Goal: Task Accomplishment & Management: Complete application form

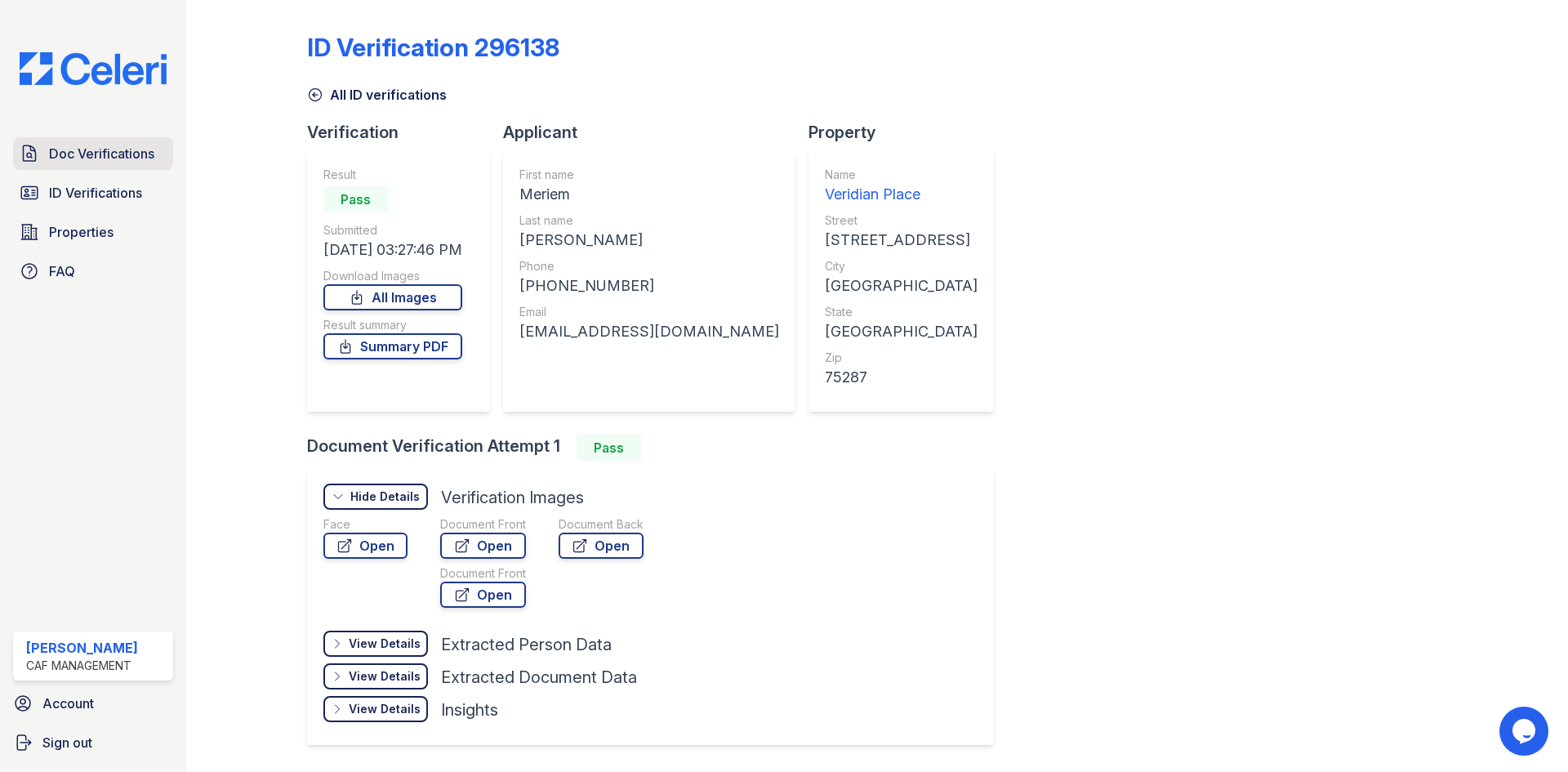
click at [78, 143] on link "Doc Verifications" at bounding box center [93, 154] width 160 height 33
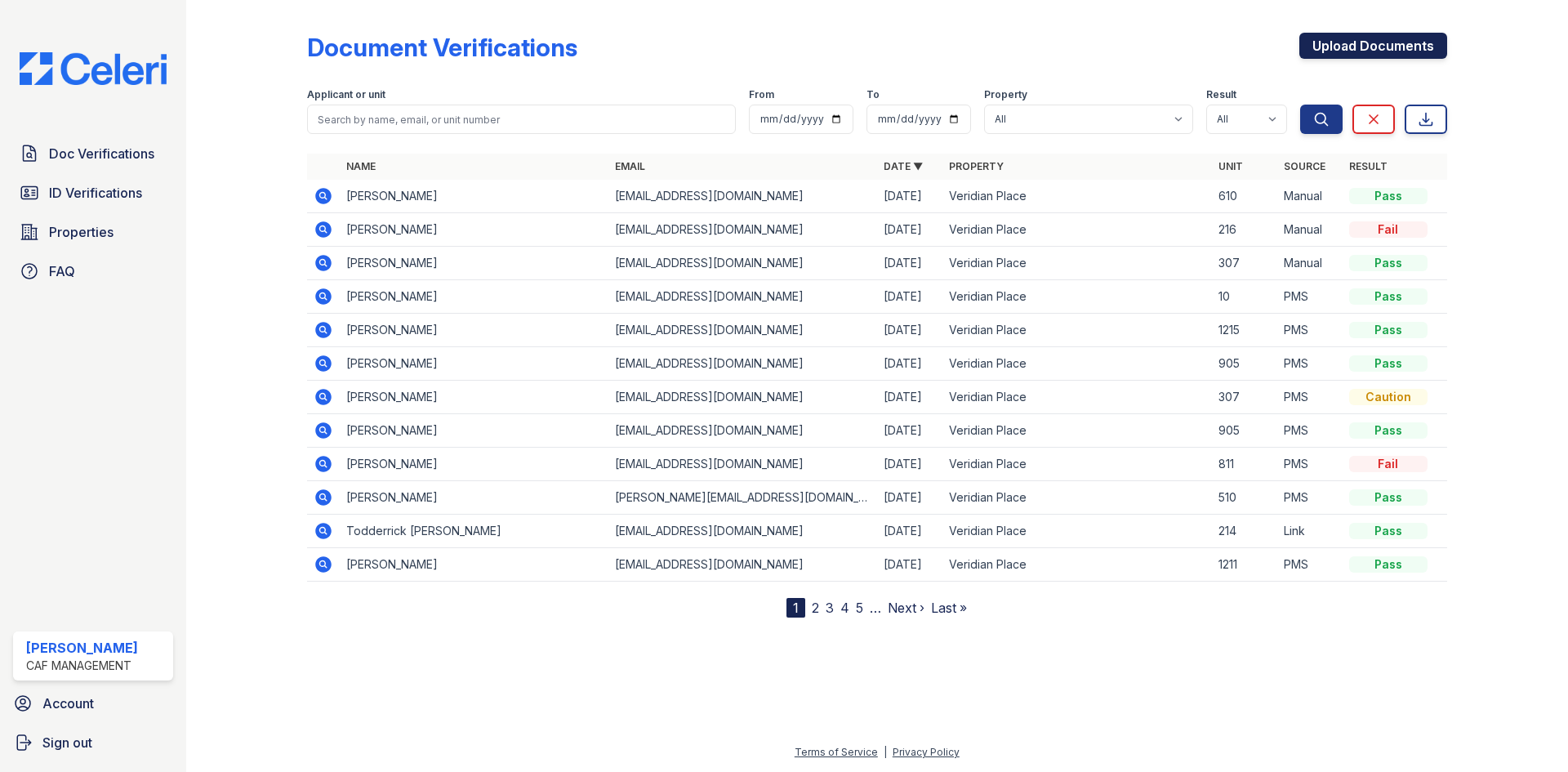
click at [1376, 35] on link "Upload Documents" at bounding box center [1373, 46] width 147 height 26
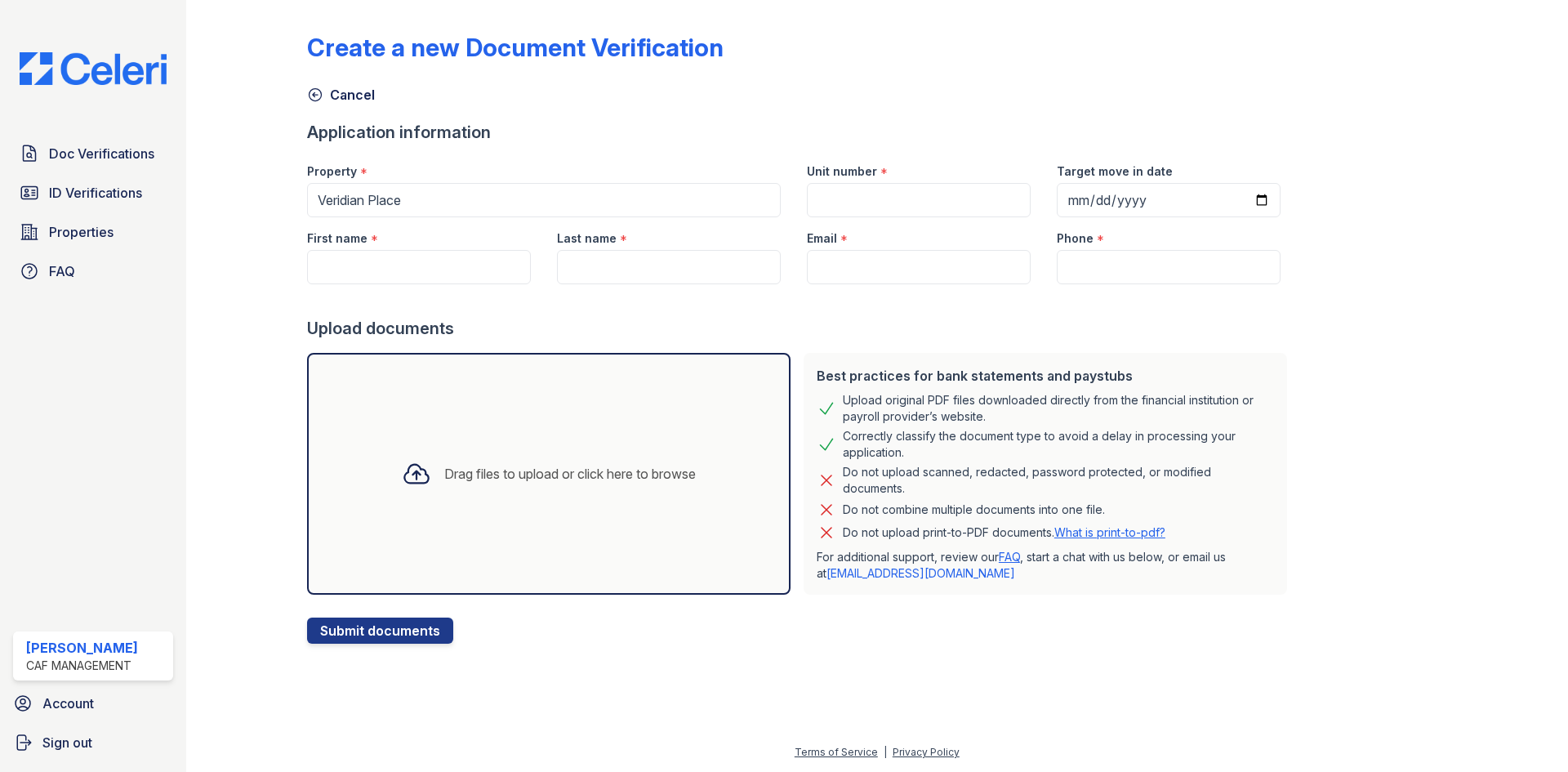
click at [422, 581] on div "Drag files to upload or click here to browse" at bounding box center [549, 474] width 484 height 242
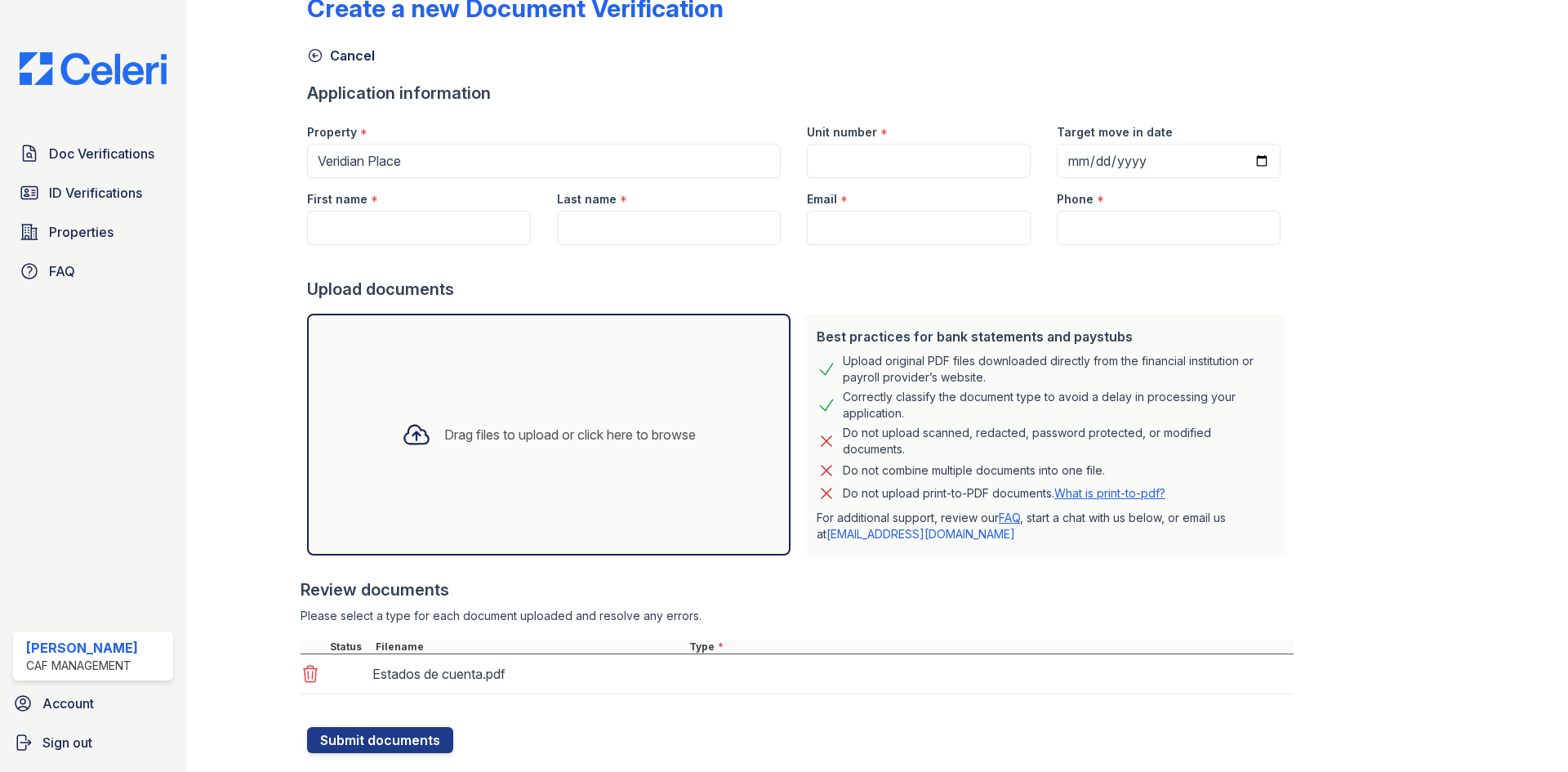
scroll to position [76, 0]
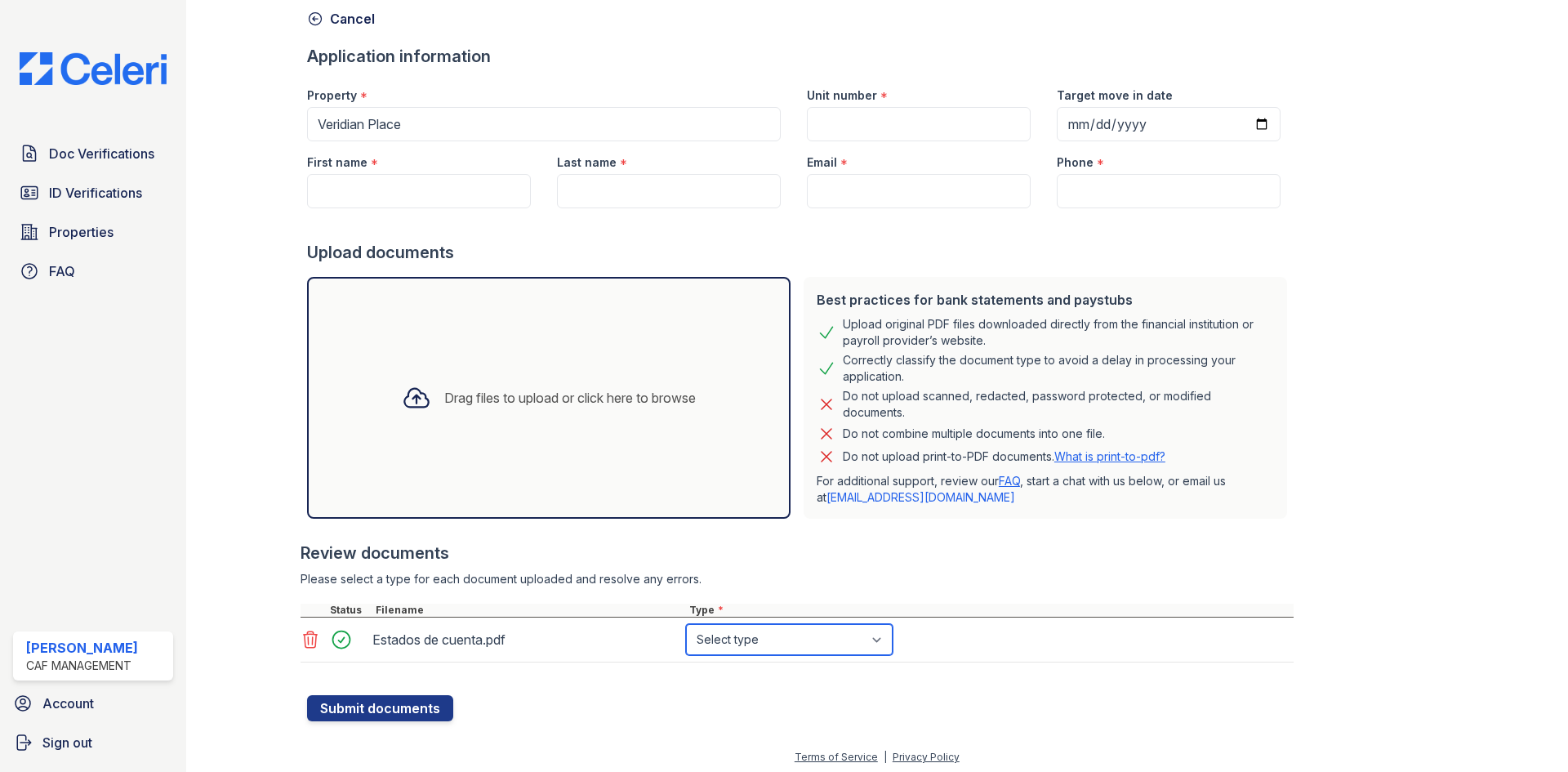
click at [799, 631] on select "Select type Paystub Bank Statement Offer Letter Tax Documents Benefit Award Let…" at bounding box center [789, 640] width 206 height 31
select select "bank_statement"
click at [686, 625] on select "Select type Paystub Bank Statement Offer Letter Tax Documents Benefit Award Let…" at bounding box center [789, 640] width 206 height 31
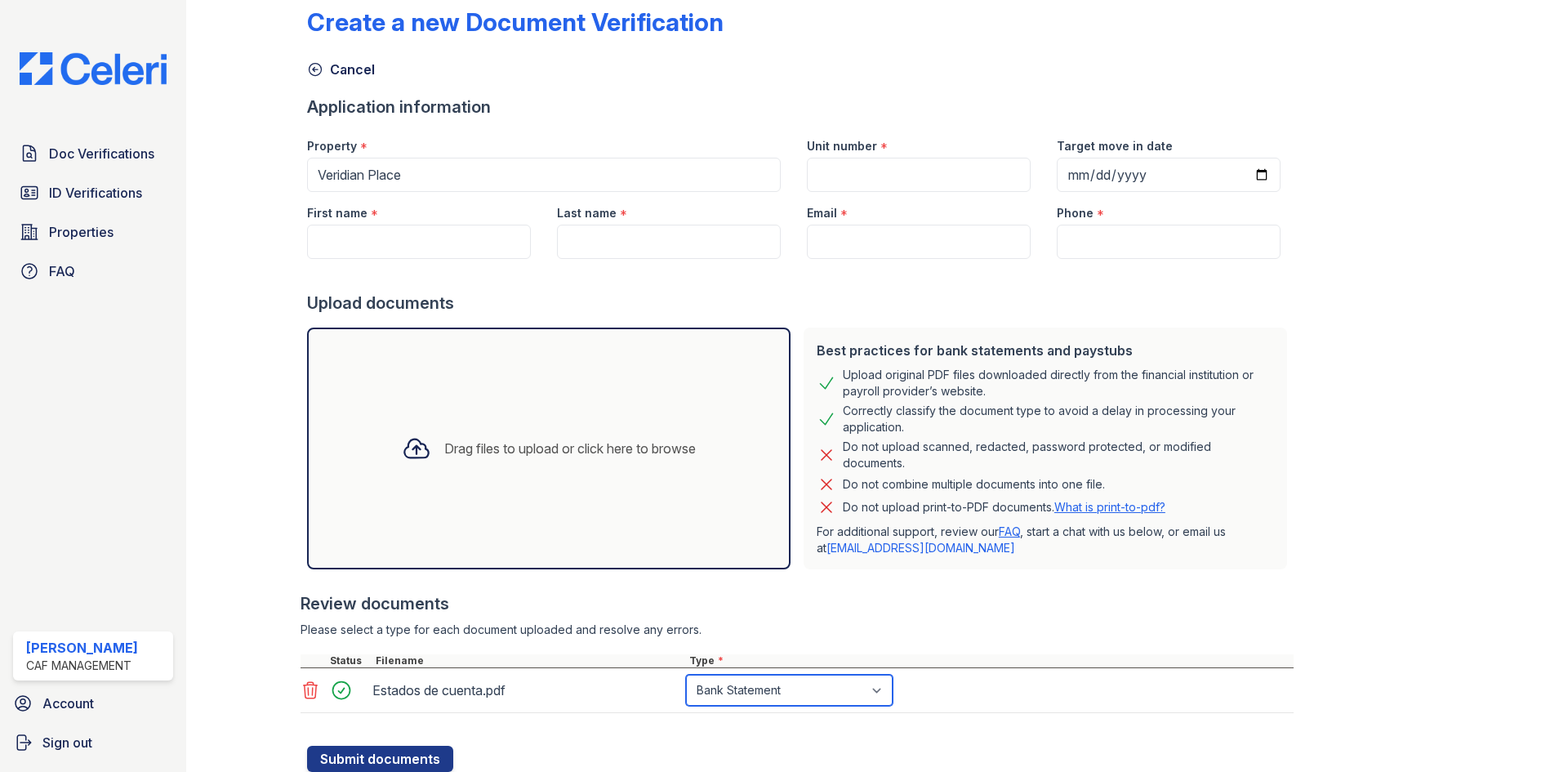
scroll to position [0, 0]
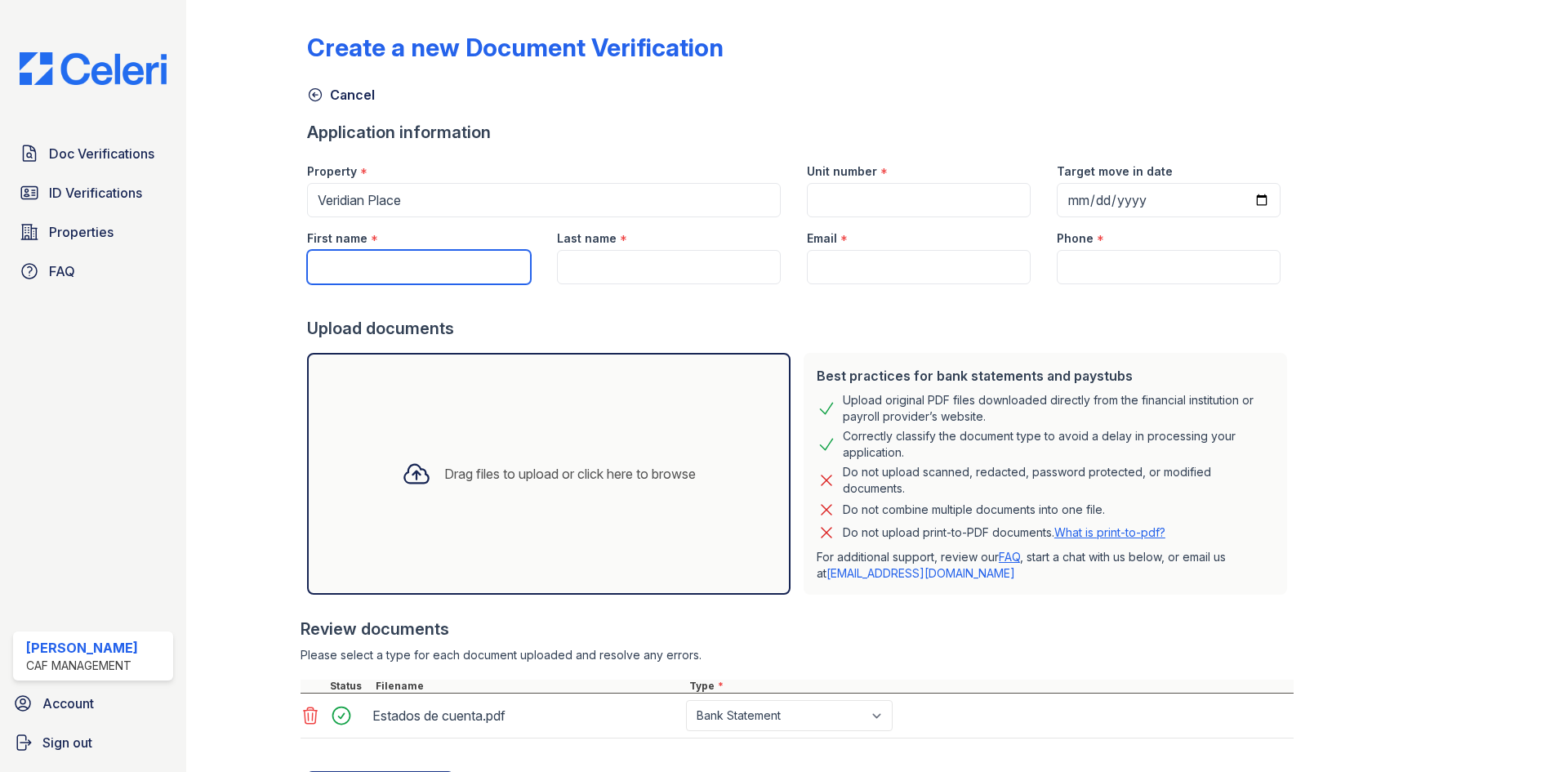
click at [348, 263] on input "First name" at bounding box center [419, 267] width 224 height 35
type input "J"
drag, startPoint x: 648, startPoint y: 384, endPoint x: 650, endPoint y: 370, distance: 14.1
click at [650, 370] on div "Drag files to upload or click here to browse" at bounding box center [549, 474] width 484 height 242
click at [640, 265] on input "Last name" at bounding box center [669, 267] width 224 height 35
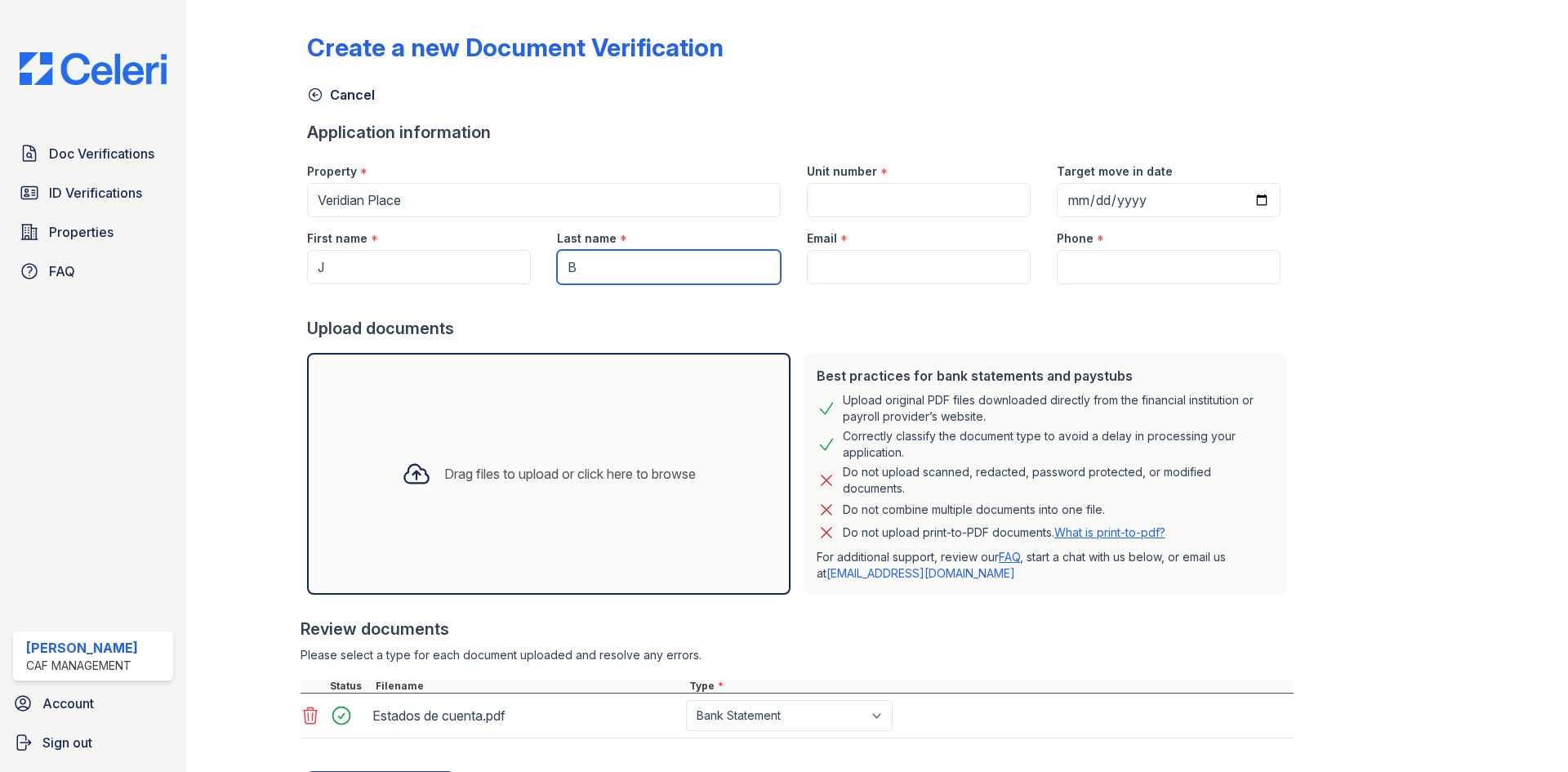
type input "B"
click at [849, 275] on input "Email" at bounding box center [918, 267] width 224 height 35
type input "[DOMAIN_NAME][EMAIL_ADDRESS][DOMAIN_NAME]"
type input "9722483000"
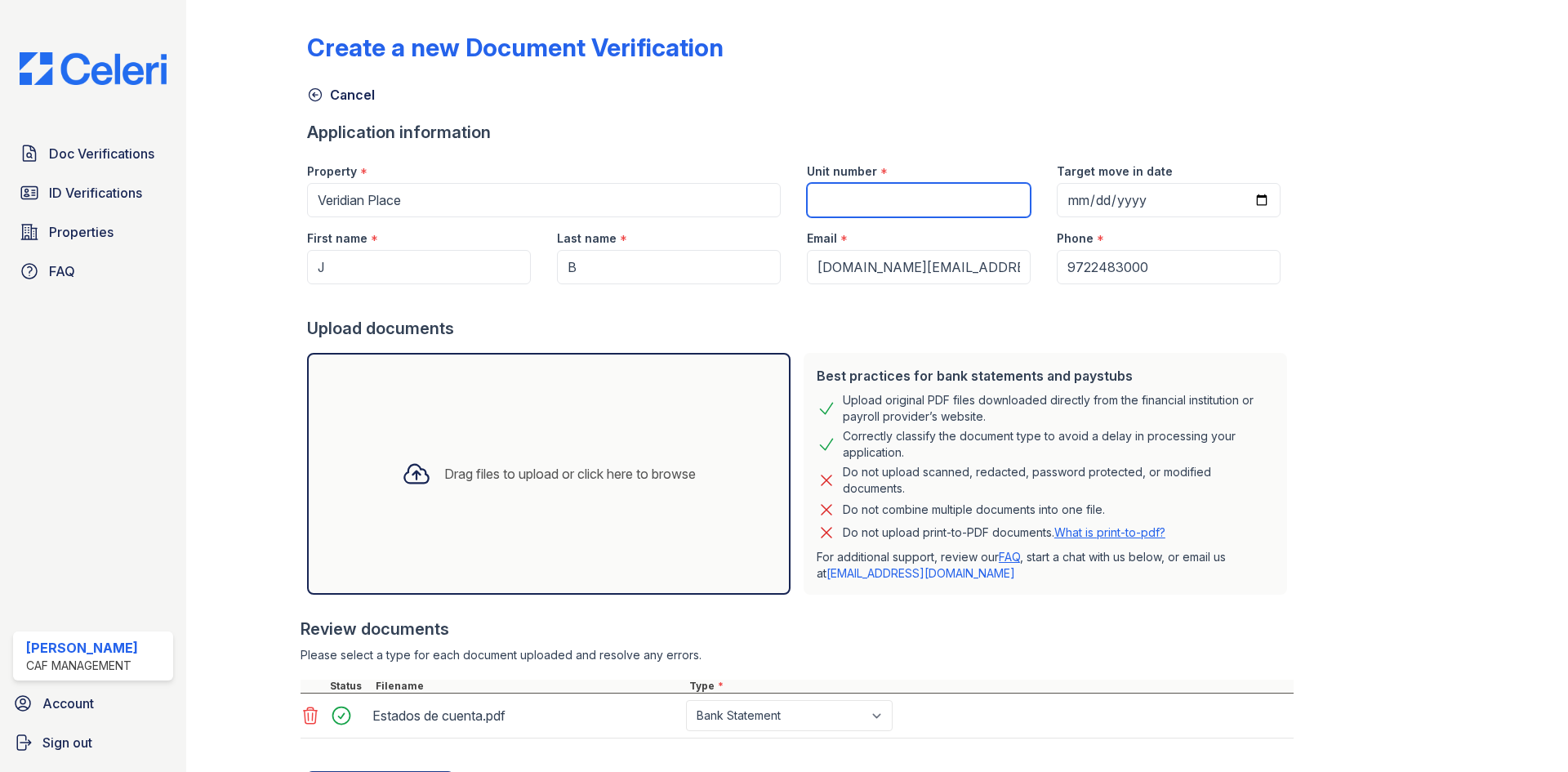
click at [898, 186] on input "Unit number" at bounding box center [918, 200] width 224 height 35
type input "301"
click at [1245, 190] on input "Target move in date" at bounding box center [1169, 200] width 224 height 35
click at [1230, 196] on input "Target move in date" at bounding box center [1169, 200] width 224 height 35
type input "[DATE]"
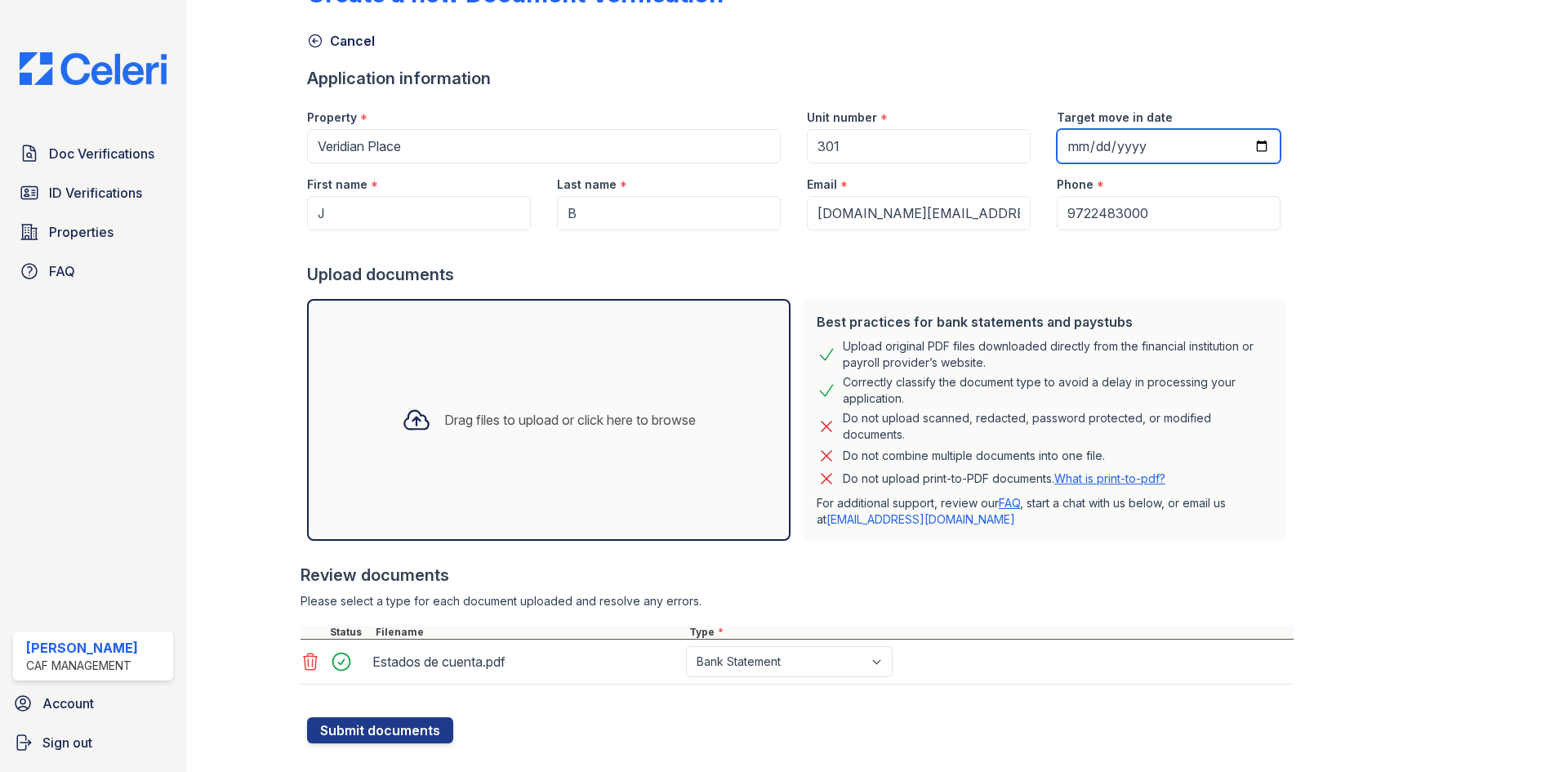
scroll to position [81, 0]
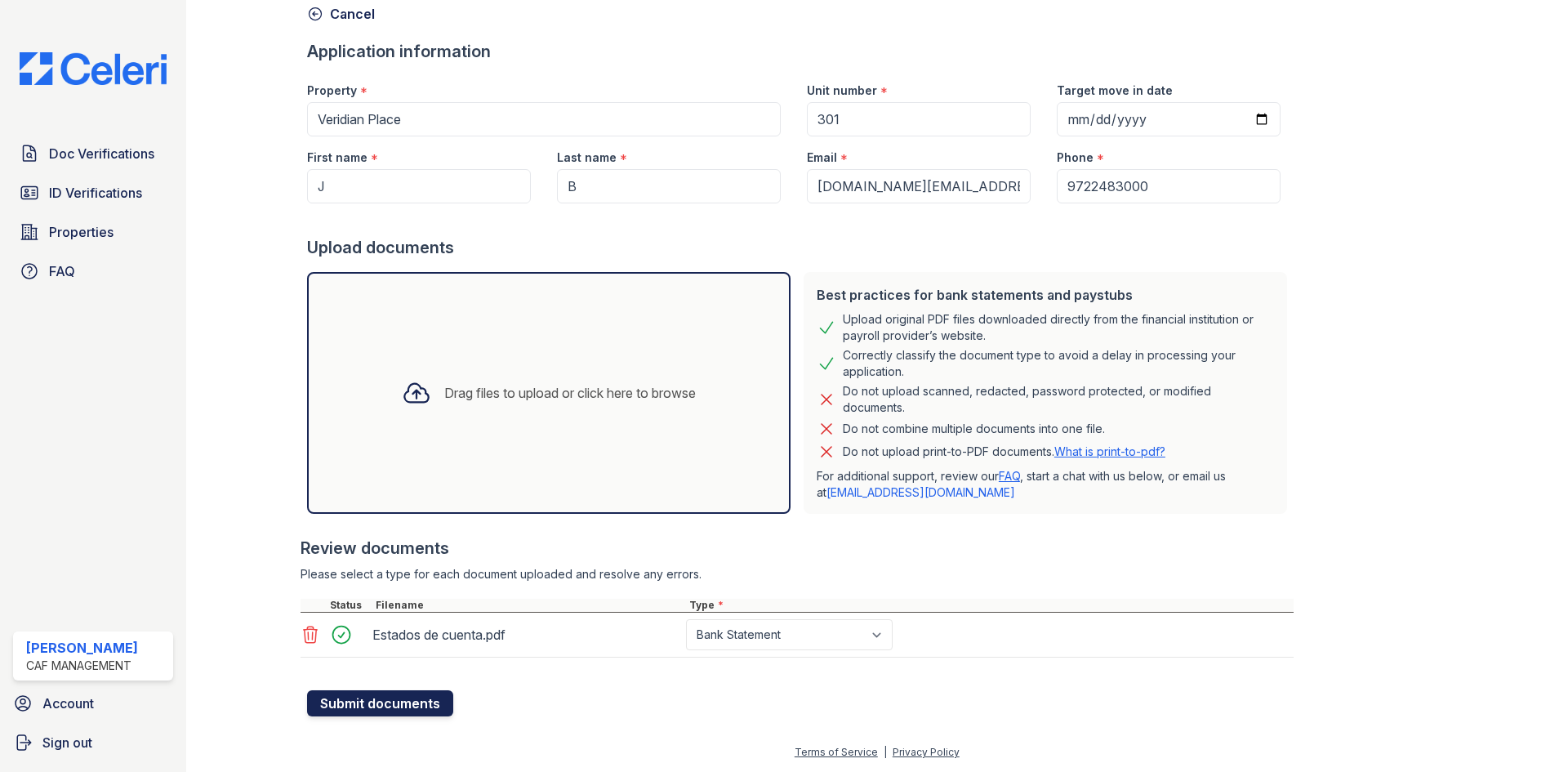
click at [317, 707] on button "Submit documents" at bounding box center [380, 703] width 147 height 26
